Goal: Transaction & Acquisition: Purchase product/service

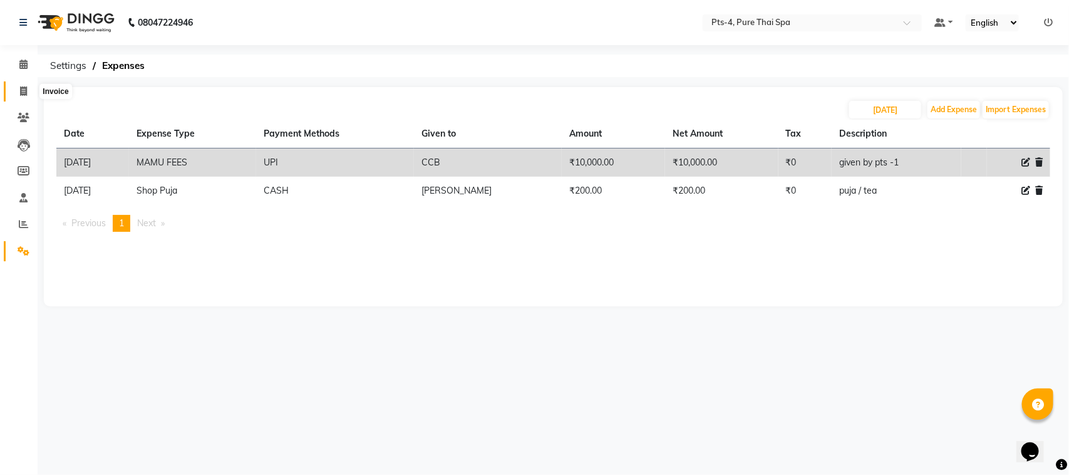
click at [23, 91] on icon at bounding box center [23, 90] width 7 height 9
select select "6459"
select select "service"
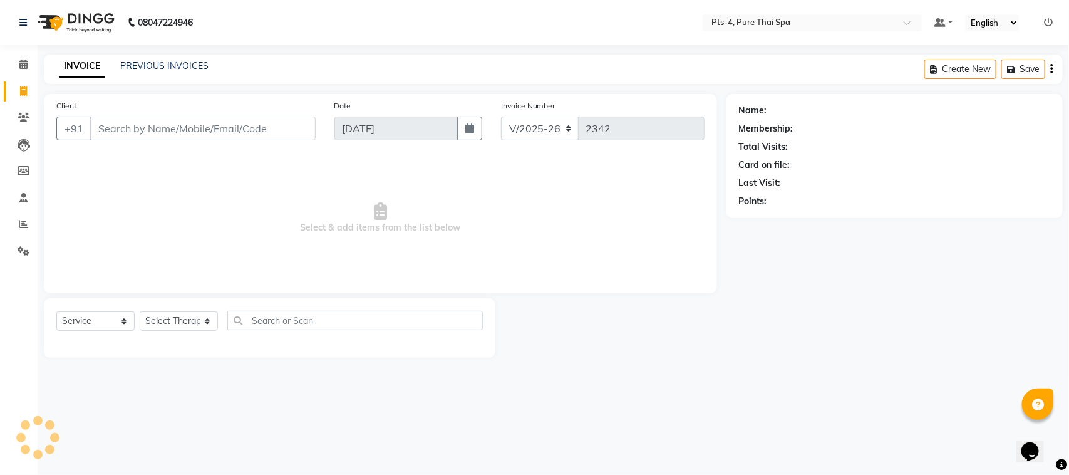
click at [148, 130] on input "Client" at bounding box center [202, 128] width 225 height 24
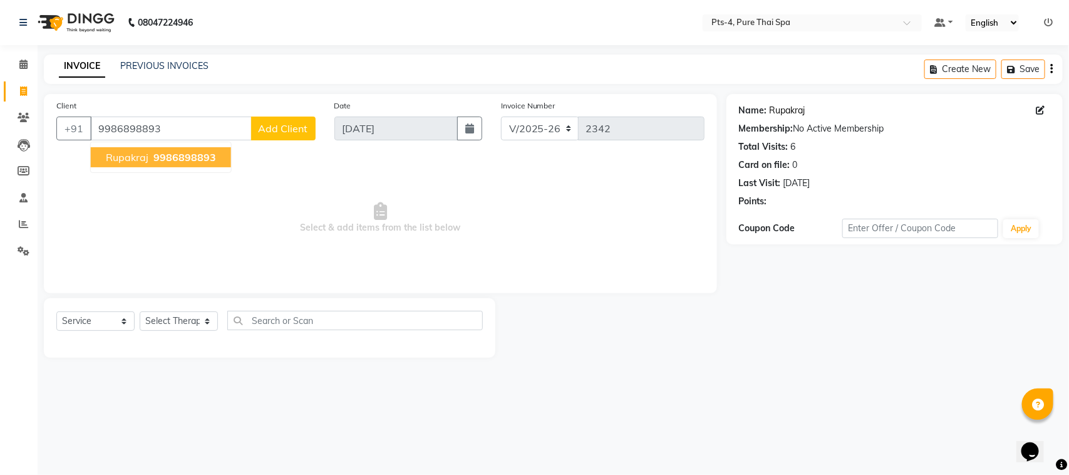
click at [788, 110] on link "Rupakraj" at bounding box center [788, 110] width 36 height 13
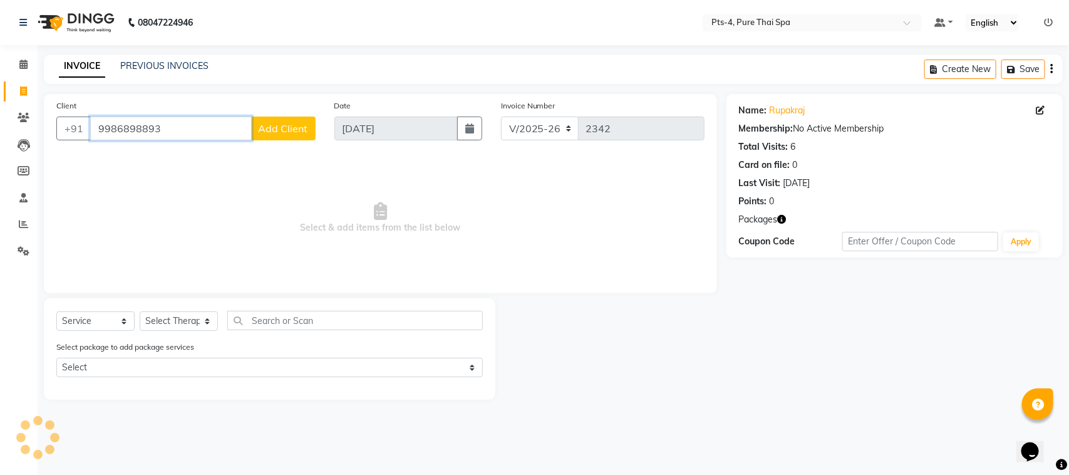
drag, startPoint x: 166, startPoint y: 128, endPoint x: 97, endPoint y: 130, distance: 68.9
click at [97, 130] on input "9986898893" at bounding box center [171, 128] width 162 height 24
click at [387, 235] on span "Select & add items from the list below" at bounding box center [380, 217] width 648 height 125
drag, startPoint x: 163, startPoint y: 130, endPoint x: 249, endPoint y: 113, distance: 88.2
click at [58, 129] on div "[PHONE_NUMBER] Add Client" at bounding box center [185, 128] width 259 height 24
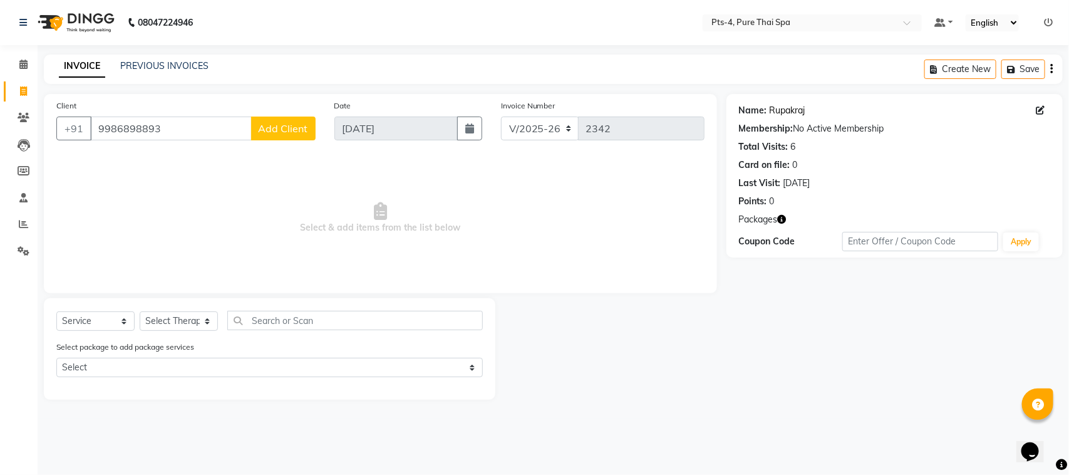
click at [786, 107] on link "Rupakraj" at bounding box center [788, 110] width 36 height 13
paste input "738543612"
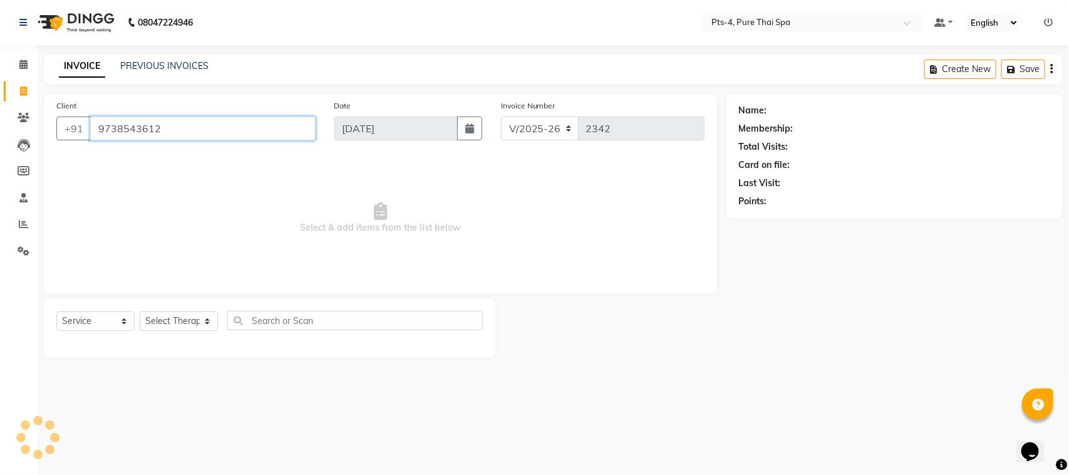
type input "9738543612"
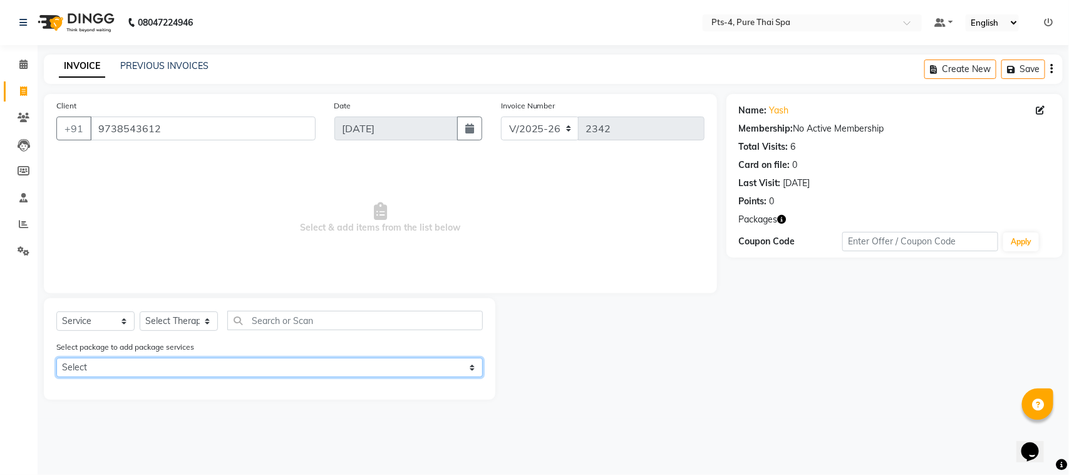
click at [146, 373] on select "Select PTS PACKAGE (5K) 4 SERVICES" at bounding box center [269, 367] width 426 height 19
select select "1: Object"
click at [56, 358] on select "Select PTS PACKAGE (5K) 4 SERVICES" at bounding box center [269, 367] width 426 height 19
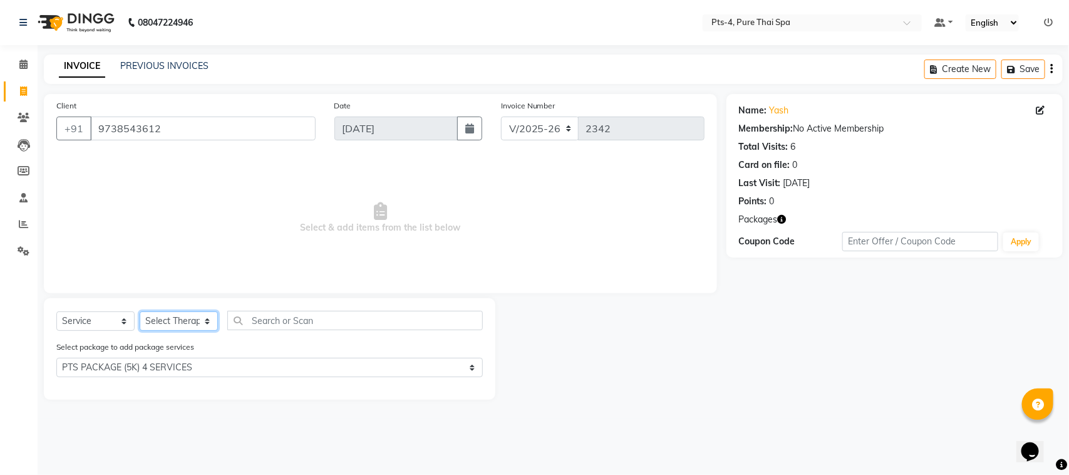
click at [182, 327] on select "Select Therapist [PERSON_NAME] NE [PERSON_NAME] anyone [PERSON_NAME] Candy FON …" at bounding box center [179, 320] width 78 height 19
select select "81456"
click at [140, 311] on select "Select Therapist AMY NE ANU anyone Ashish kumar Candy FON HONEY JIYA krishna LI…" at bounding box center [179, 320] width 78 height 19
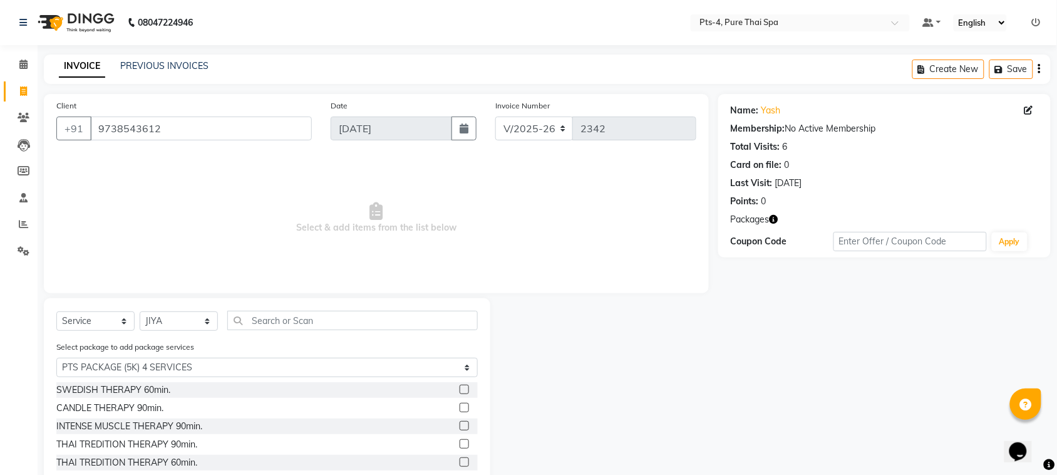
drag, startPoint x: 123, startPoint y: 390, endPoint x: 170, endPoint y: 389, distance: 47.6
click at [126, 389] on div "SWEDISH THERAPY 60min." at bounding box center [113, 389] width 114 height 13
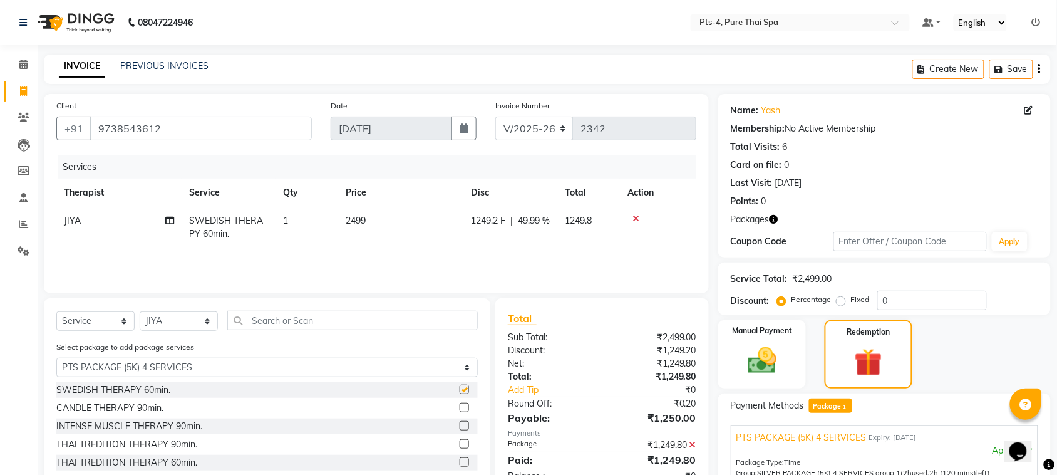
checkbox input "false"
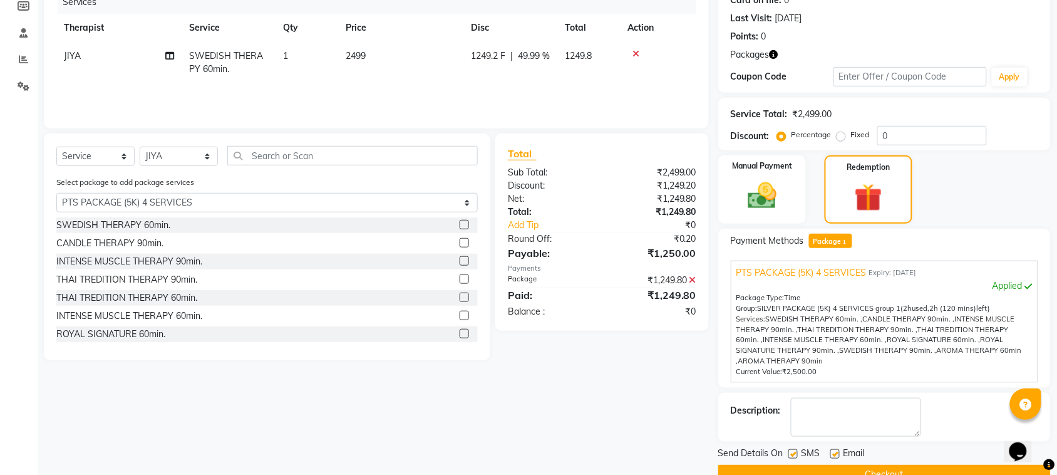
scroll to position [192, 0]
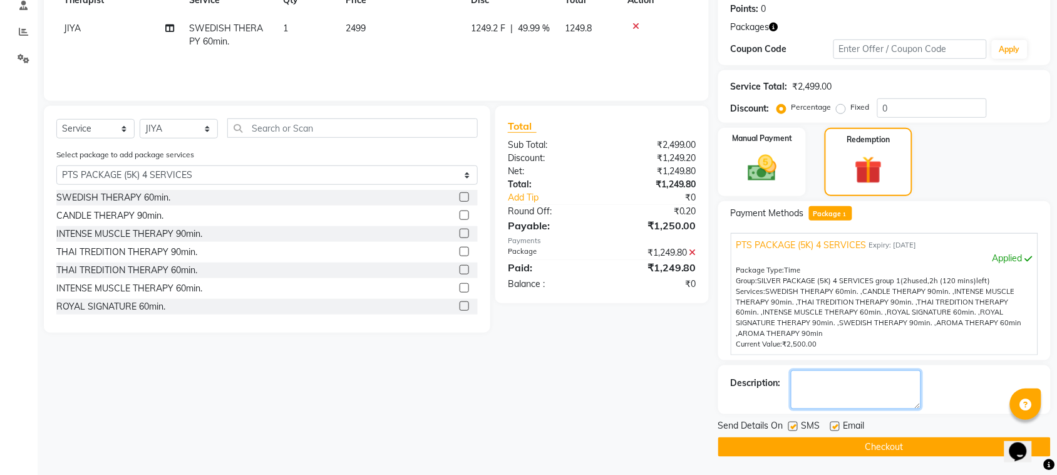
click at [847, 395] on textarea at bounding box center [856, 389] width 130 height 39
click at [884, 396] on textarea at bounding box center [856, 389] width 130 height 39
type textarea "386"
click at [834, 426] on label at bounding box center [834, 425] width 9 height 9
click at [834, 426] on input "checkbox" at bounding box center [834, 427] width 8 height 8
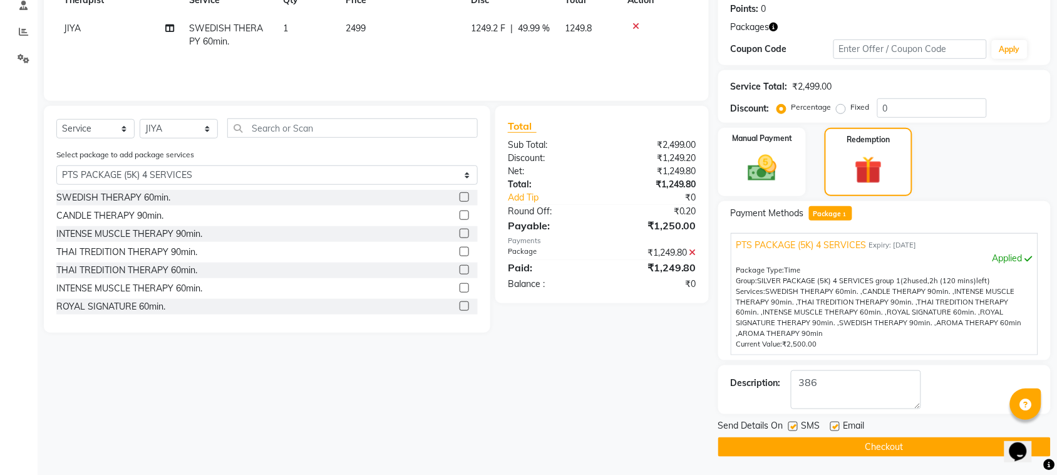
checkbox input "false"
click at [793, 429] on label at bounding box center [792, 425] width 9 height 9
click at [793, 429] on input "checkbox" at bounding box center [792, 427] width 8 height 8
checkbox input "false"
click at [802, 450] on button "Checkout" at bounding box center [884, 446] width 332 height 19
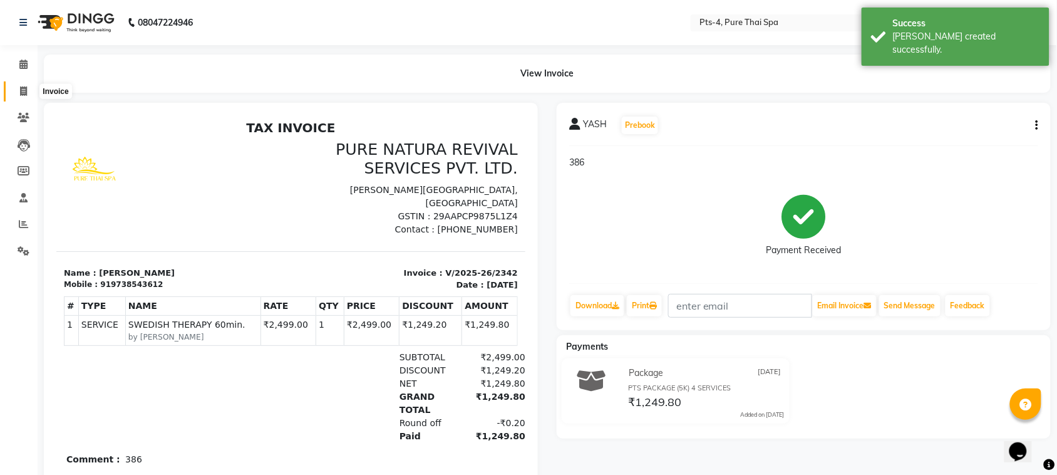
click at [13, 88] on span at bounding box center [24, 92] width 22 height 14
select select "service"
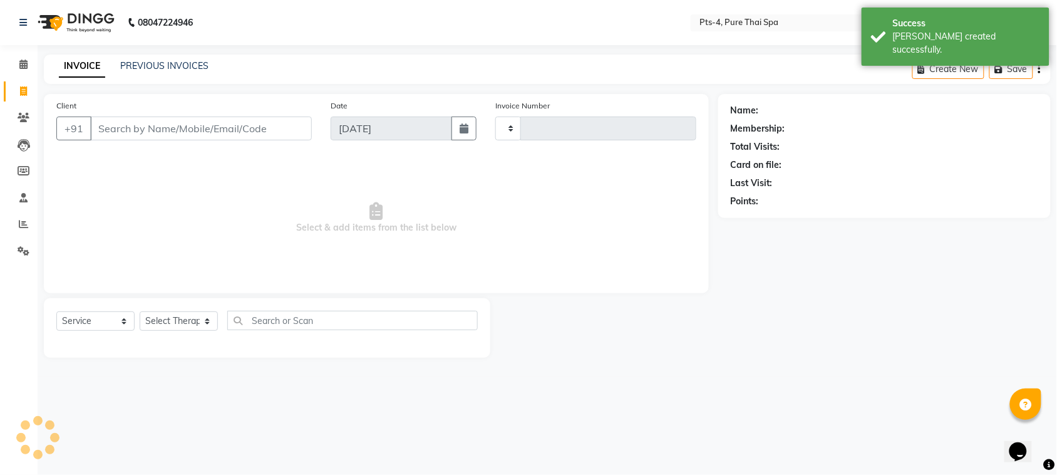
type input "2343"
select select "6459"
click at [145, 61] on link "PREVIOUS INVOICES" at bounding box center [164, 65] width 88 height 11
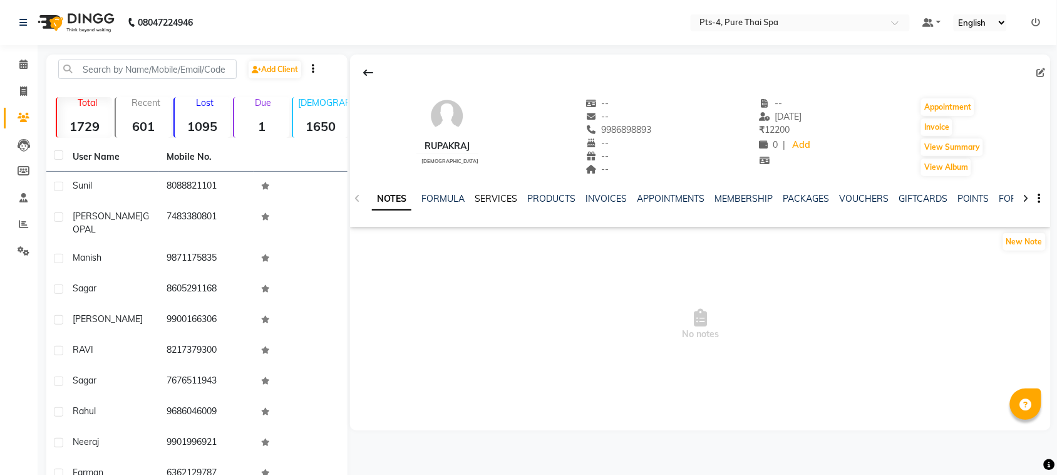
click at [495, 197] on link "SERVICES" at bounding box center [496, 198] width 43 height 11
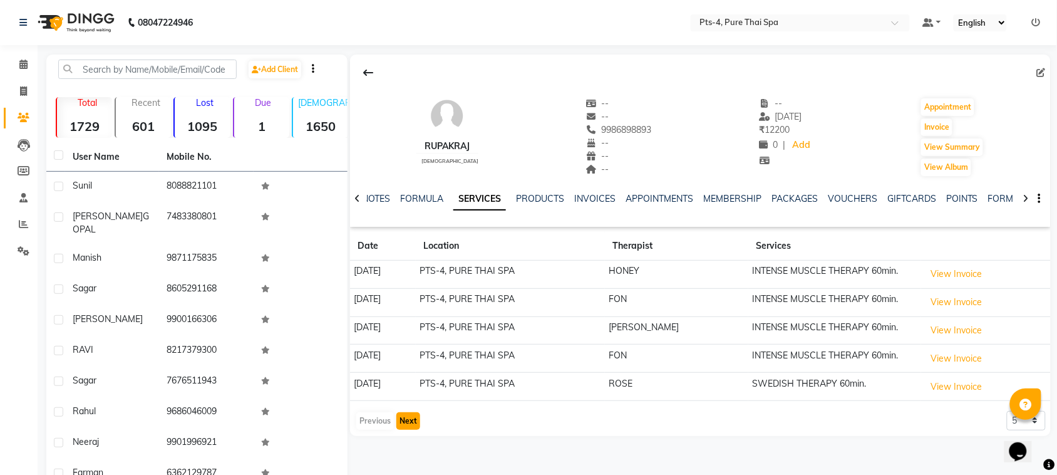
click at [410, 423] on button "Next" at bounding box center [408, 421] width 24 height 18
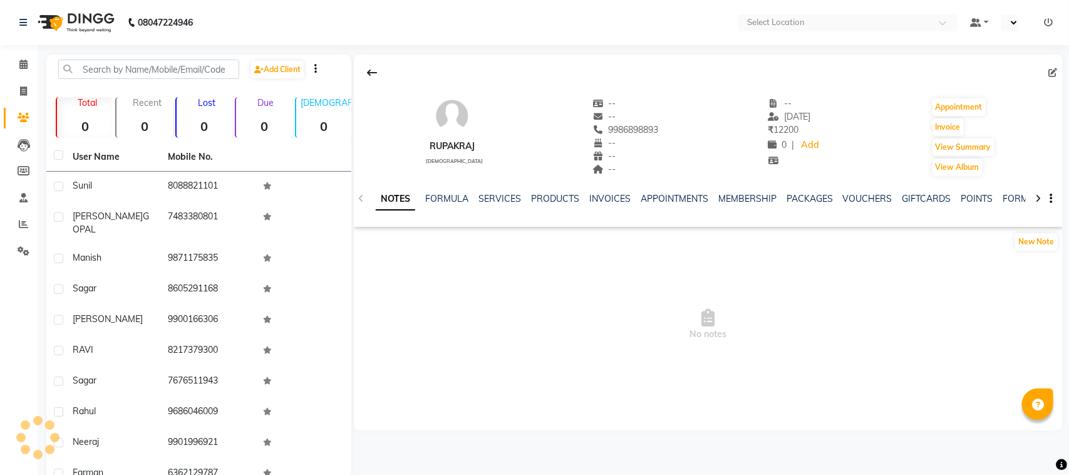
select select "en"
